Goal: Task Accomplishment & Management: Use online tool/utility

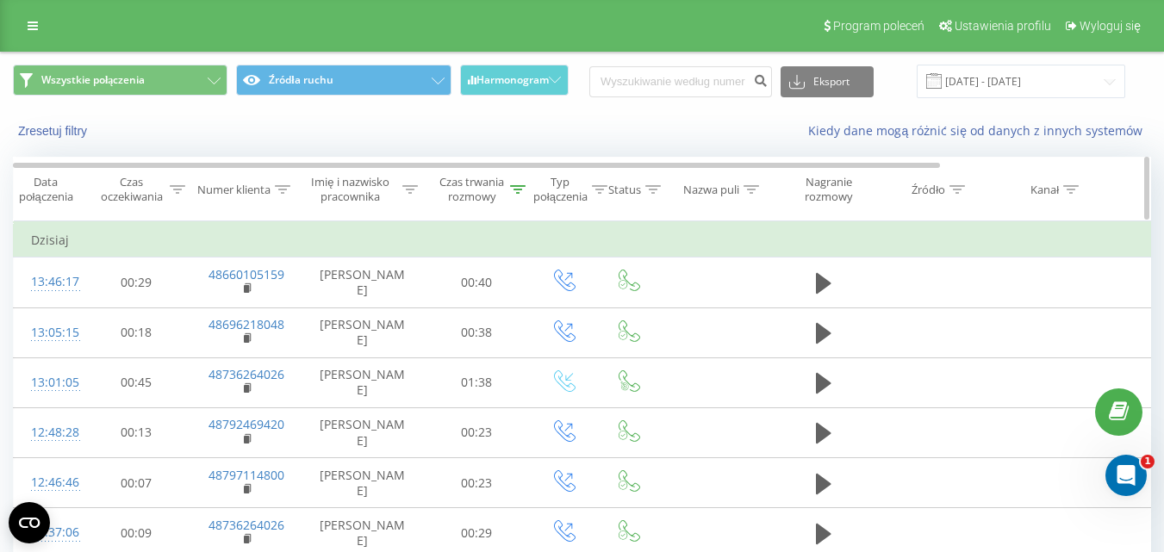
click at [521, 188] on icon at bounding box center [518, 189] width 16 height 9
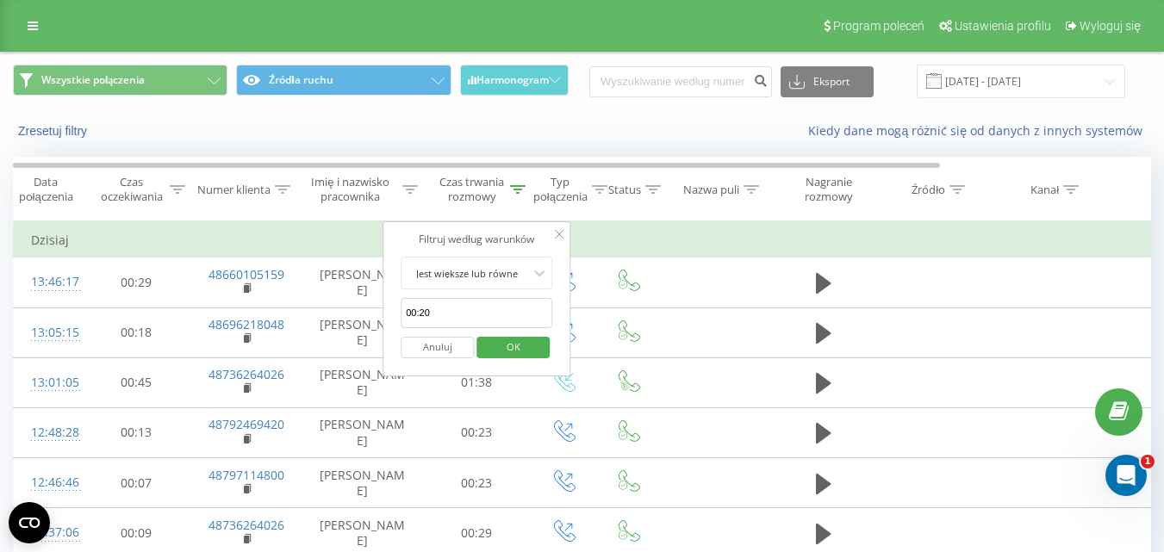
click at [463, 353] on button "Anuluj" at bounding box center [437, 348] width 73 height 22
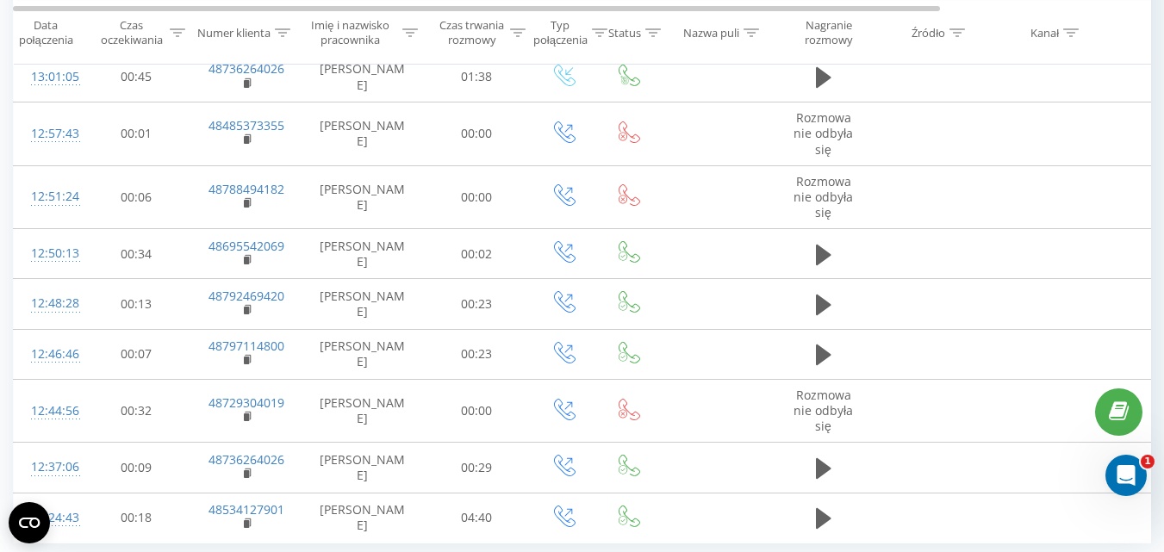
scroll to position [412, 0]
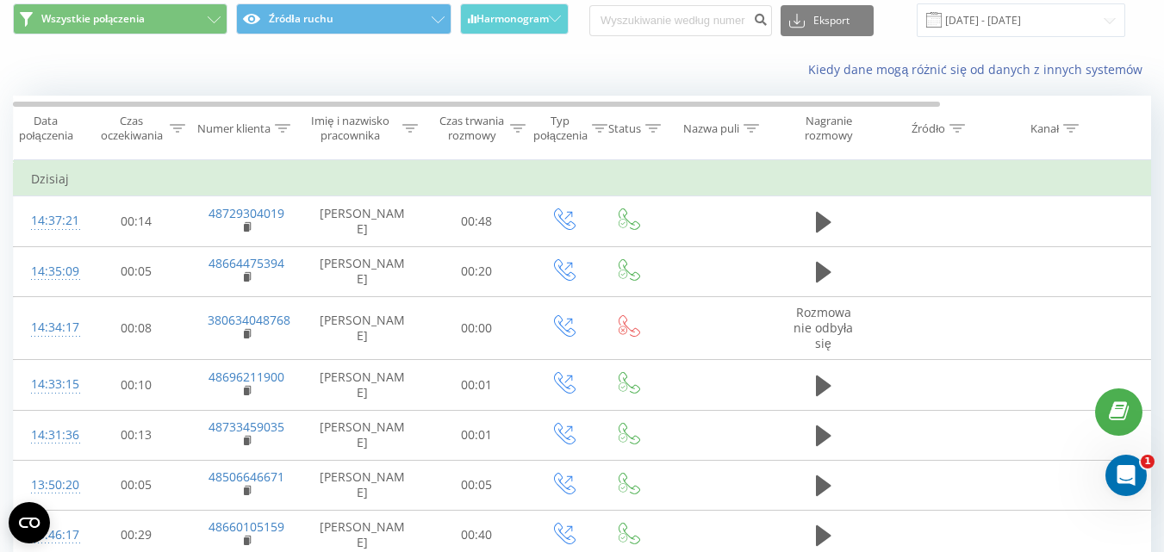
scroll to position [49, 0]
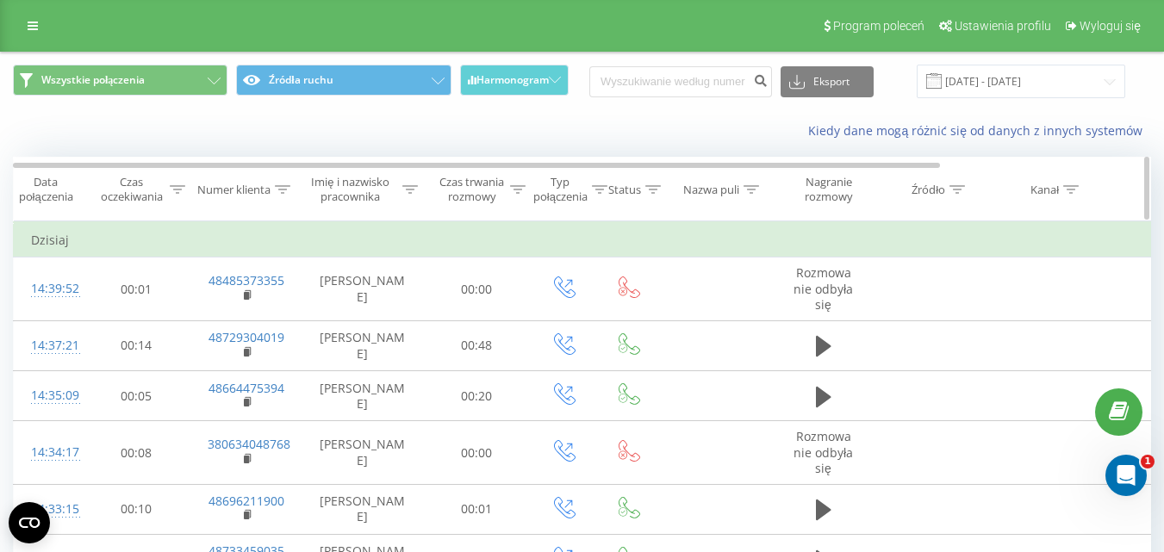
click at [509, 181] on div "Czas trwania rozmowy" at bounding box center [482, 189] width 88 height 29
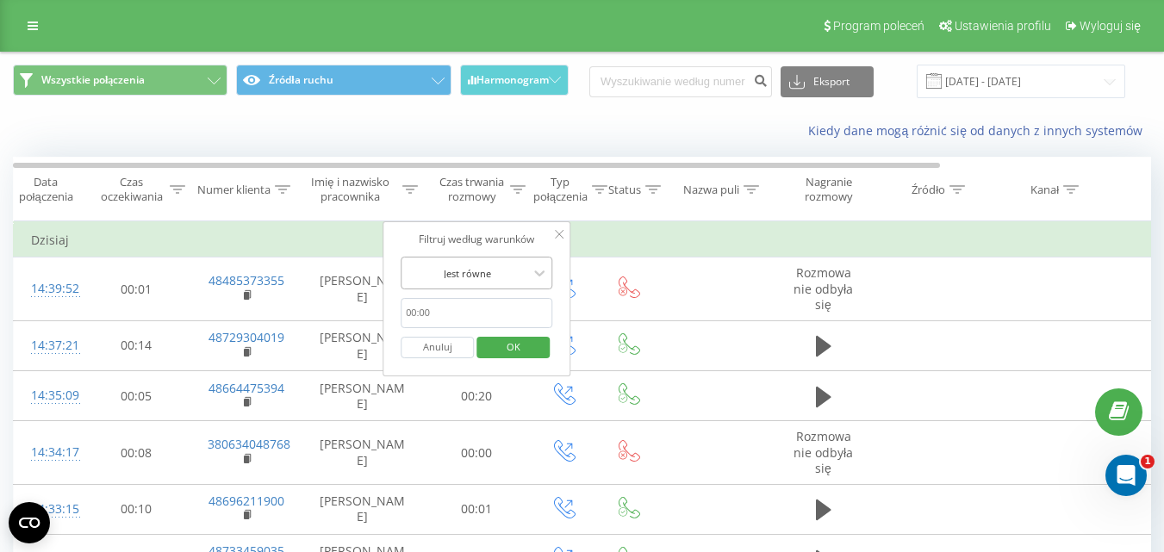
click at [483, 288] on div "Jest równe" at bounding box center [477, 273] width 152 height 33
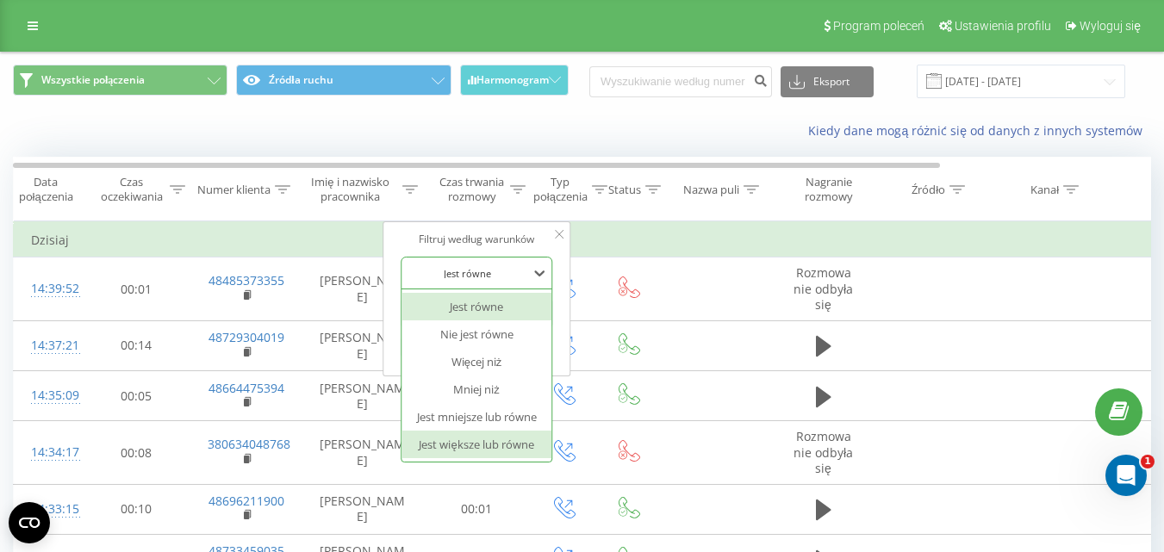
click at [483, 434] on div "Jest większe lub równe" at bounding box center [477, 445] width 150 height 28
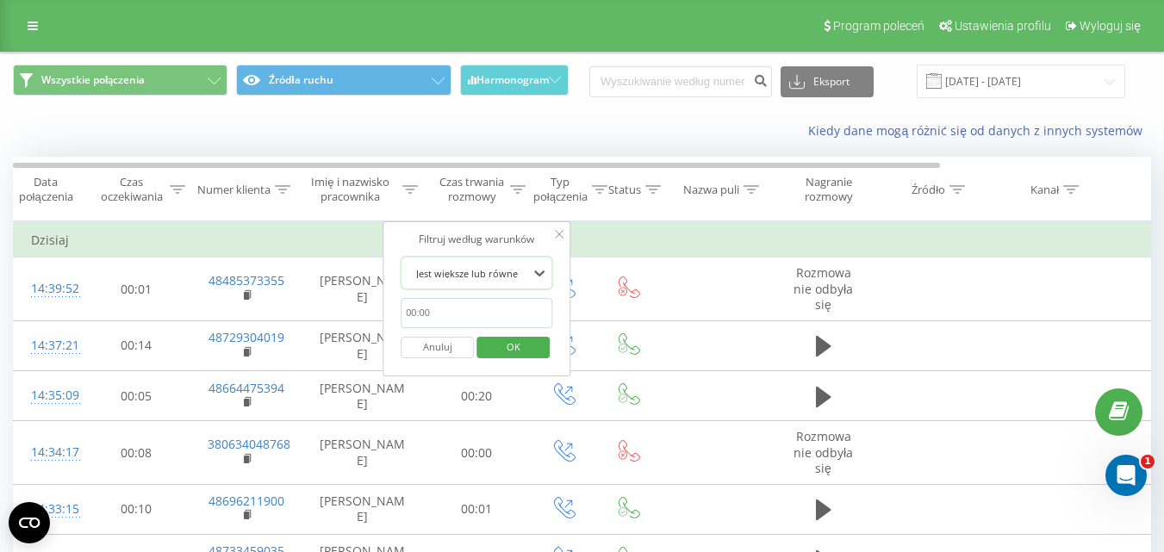
click at [507, 351] on span "OK" at bounding box center [514, 347] width 48 height 27
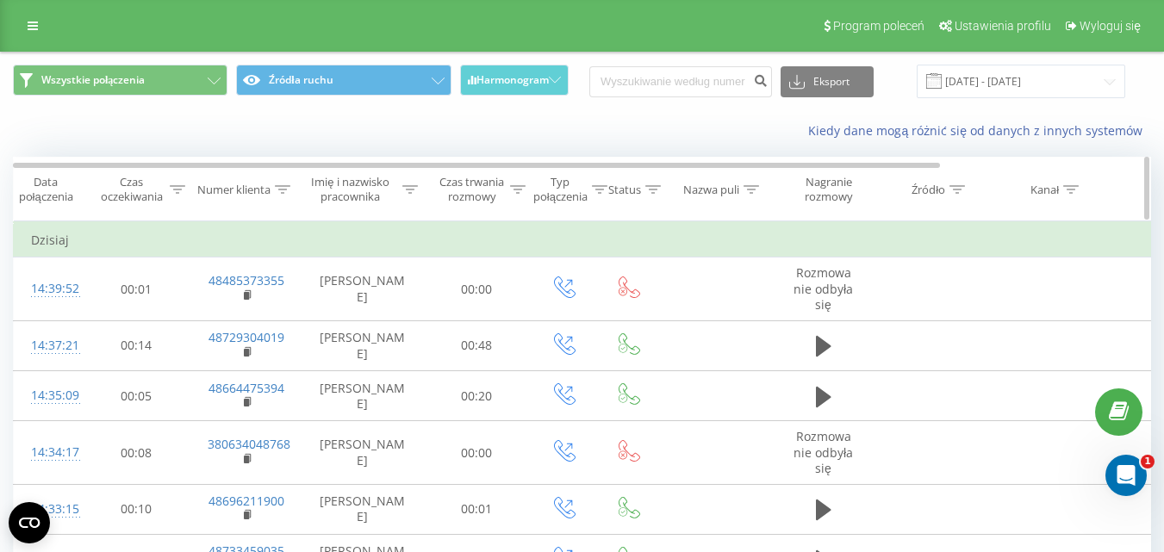
click at [498, 193] on div "Czas trwania rozmowy" at bounding box center [472, 189] width 68 height 29
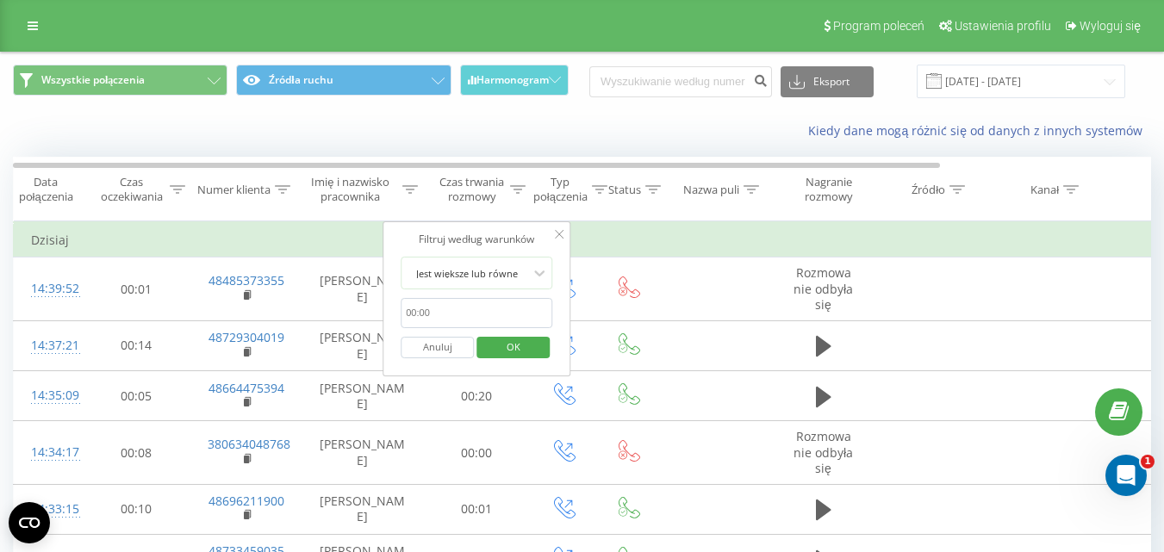
click at [497, 312] on input "text" at bounding box center [477, 313] width 152 height 30
type input "00:20"
click at [517, 346] on span "OK" at bounding box center [514, 347] width 48 height 27
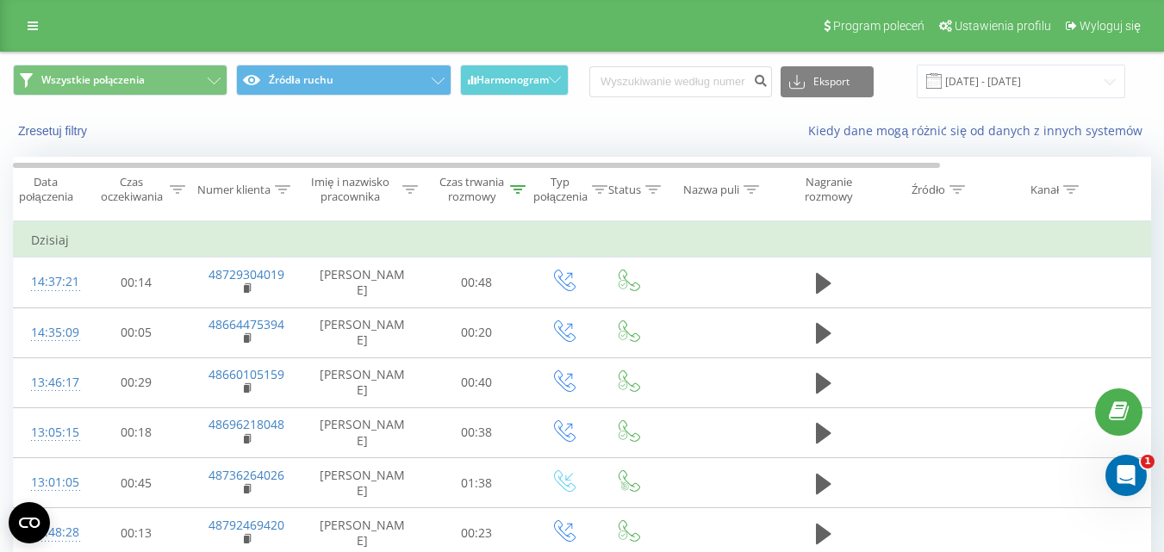
scroll to position [221, 0]
